Goal: Information Seeking & Learning: Learn about a topic

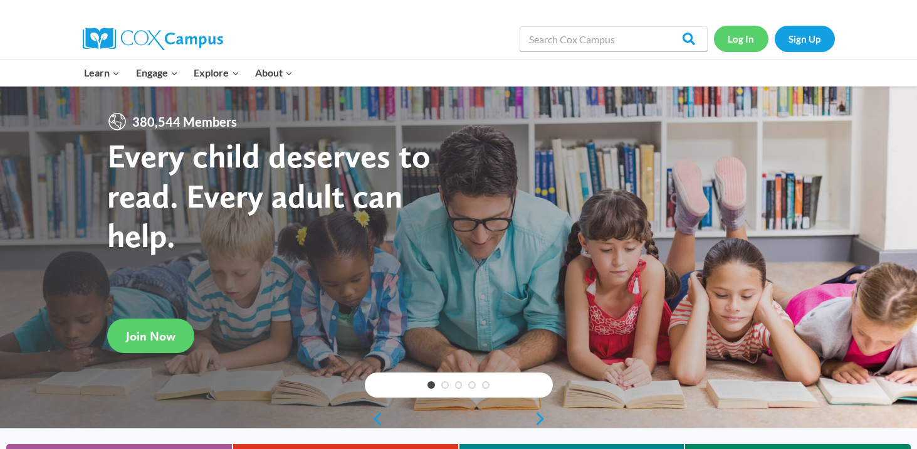
click at [739, 40] on link "Log In" at bounding box center [741, 39] width 55 height 26
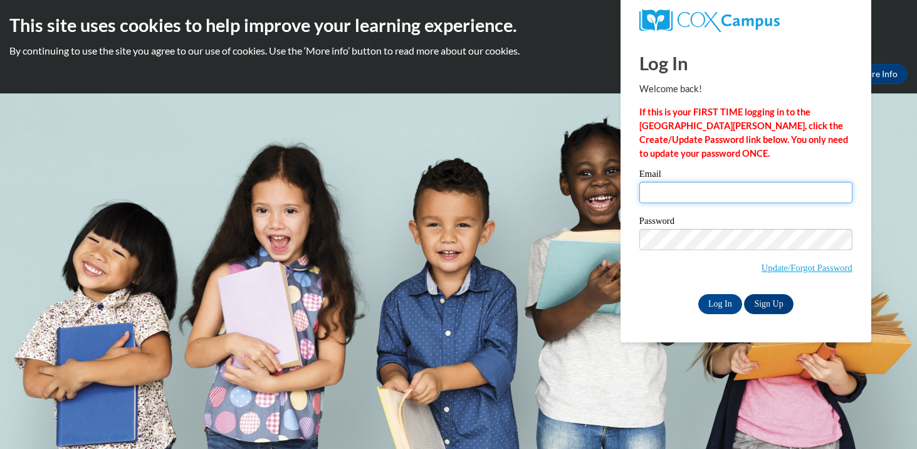
type input "[EMAIL_ADDRESS][DOMAIN_NAME]"
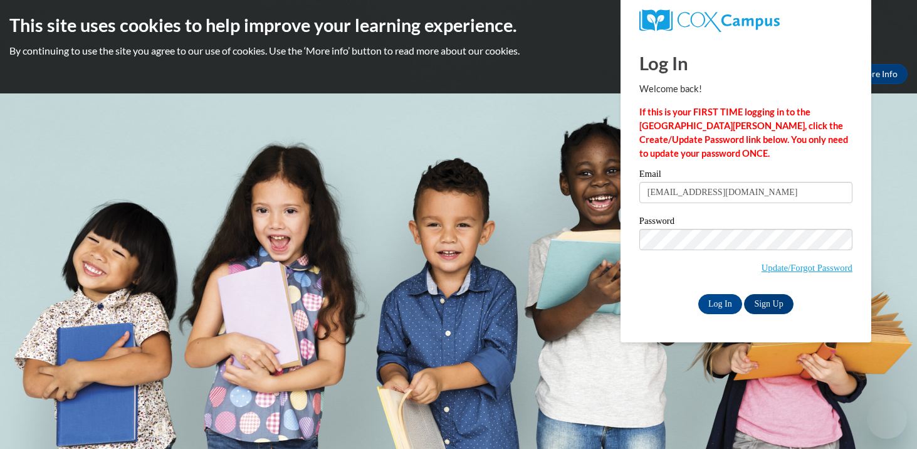
click at [687, 187] on input "[EMAIL_ADDRESS][DOMAIN_NAME]" at bounding box center [745, 192] width 213 height 21
click at [721, 309] on input "Log In" at bounding box center [720, 304] width 44 height 20
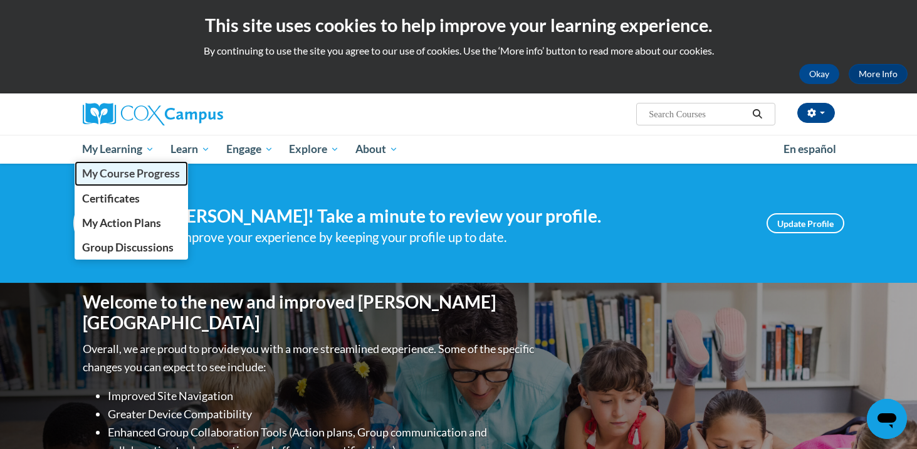
click at [127, 170] on span "My Course Progress" at bounding box center [131, 173] width 98 height 13
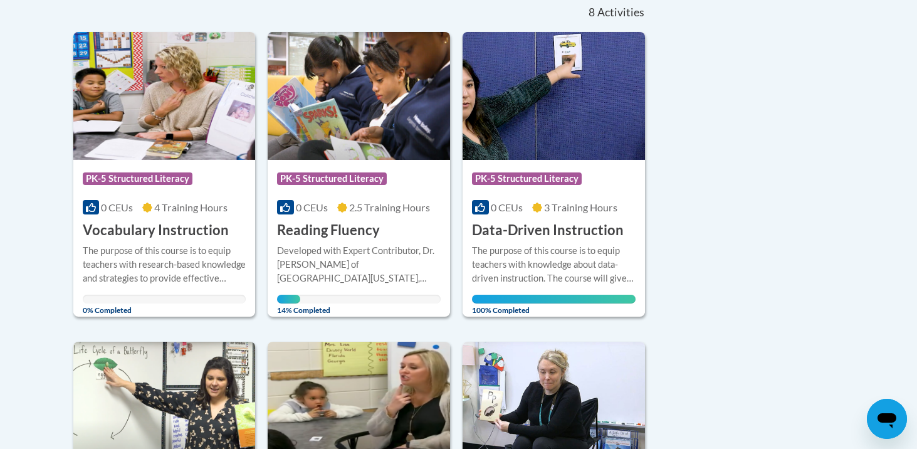
scroll to position [288, 0]
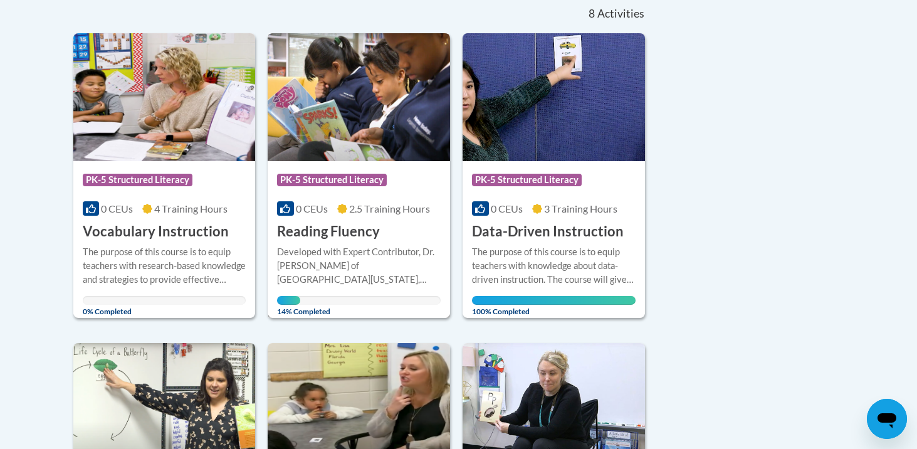
click at [346, 233] on h3 "Reading Fluency" at bounding box center [328, 231] width 103 height 19
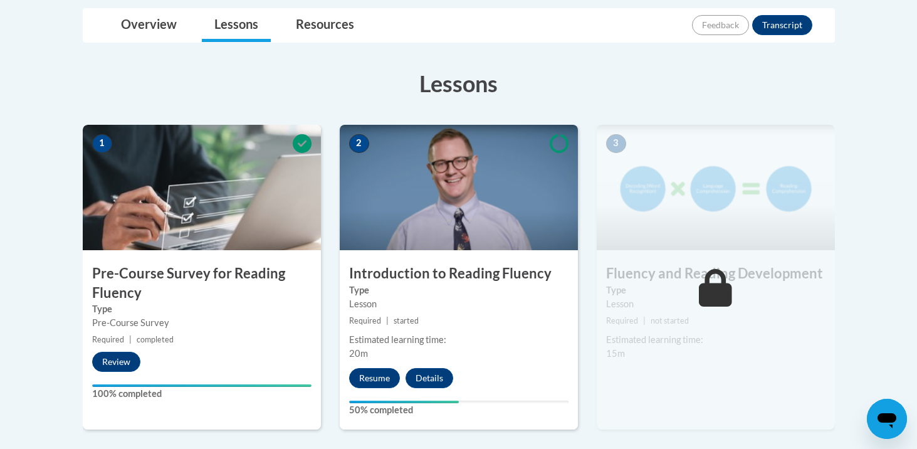
scroll to position [320, 0]
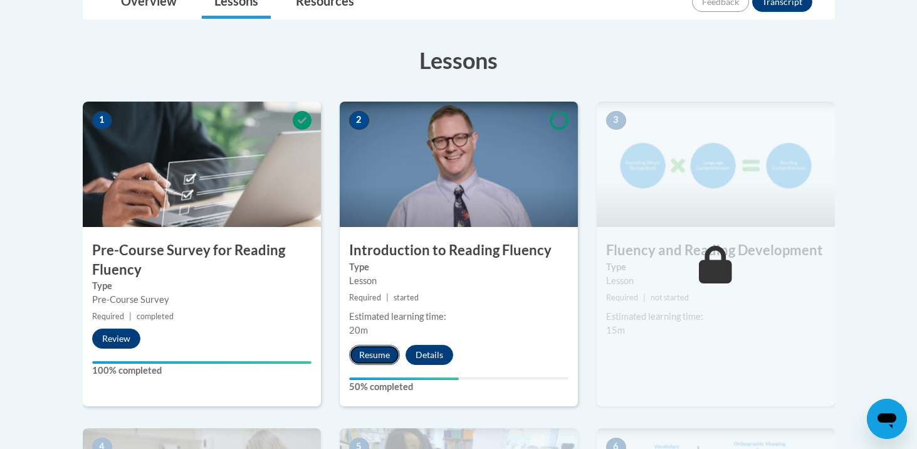
click at [375, 355] on button "Resume" at bounding box center [374, 355] width 51 height 20
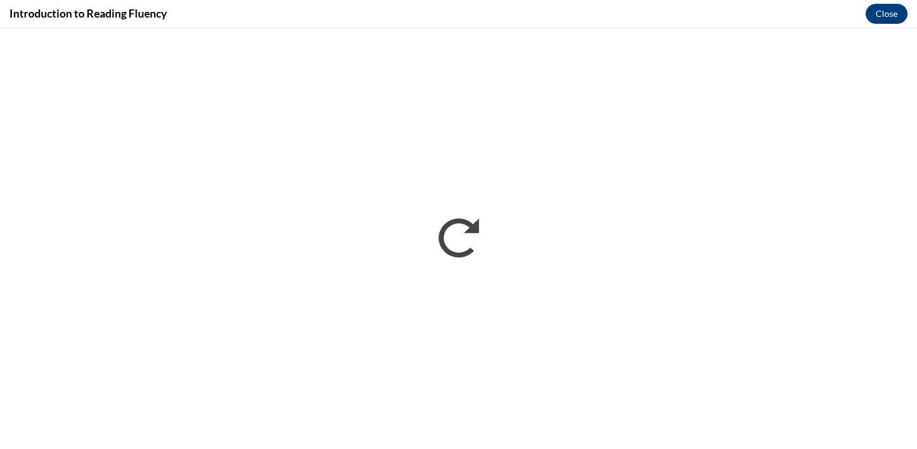
scroll to position [0, 0]
